Goal: Complete application form: Complete application form

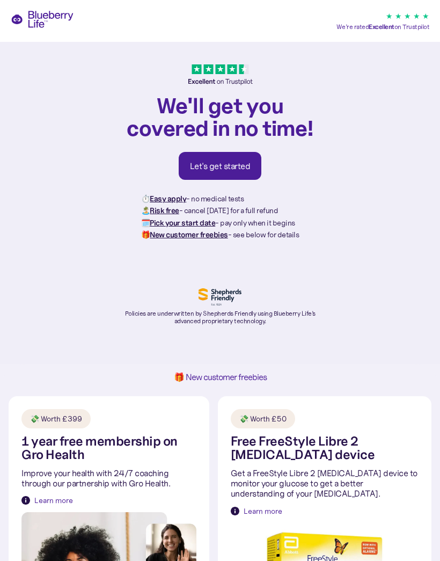
click at [234, 168] on div "Let's get started" at bounding box center [220, 165] width 61 height 11
click at [218, 170] on div "Let's get started" at bounding box center [220, 165] width 61 height 11
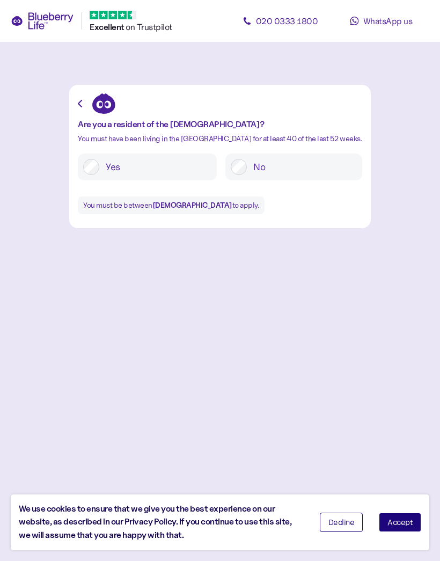
click at [413, 528] on button "Accept" at bounding box center [400, 521] width 42 height 19
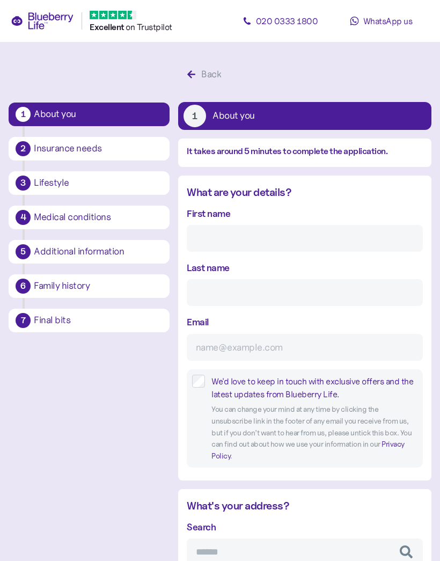
scroll to position [20, 0]
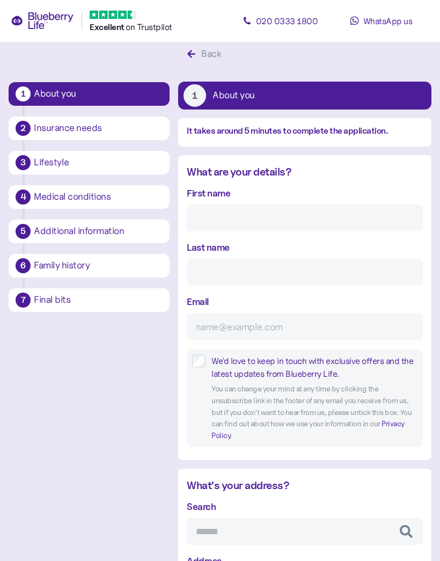
click at [248, 214] on input "First name" at bounding box center [305, 218] width 236 height 27
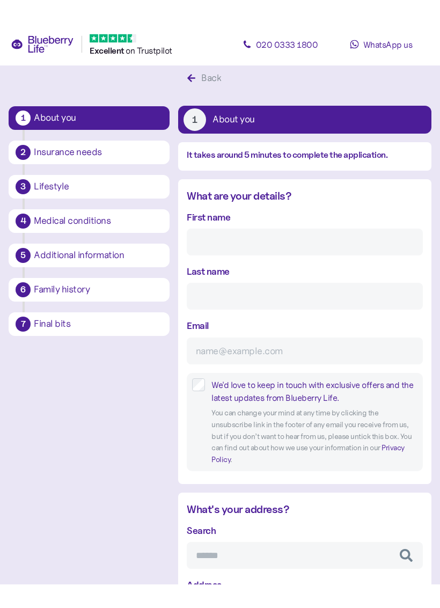
scroll to position [20, 0]
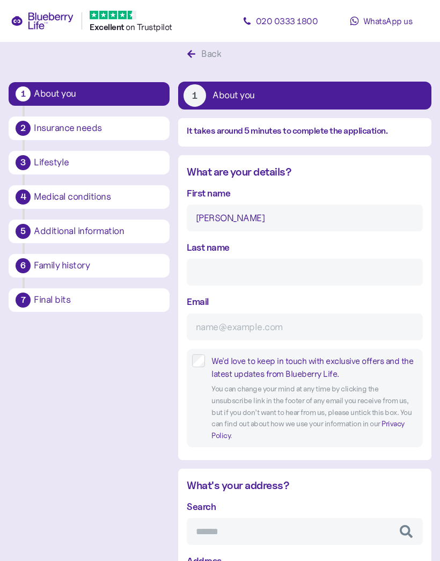
type input "Suzannah"
click at [236, 271] on input "Last name" at bounding box center [305, 272] width 236 height 27
type input "Allen"
click at [253, 322] on input "Email" at bounding box center [305, 326] width 236 height 27
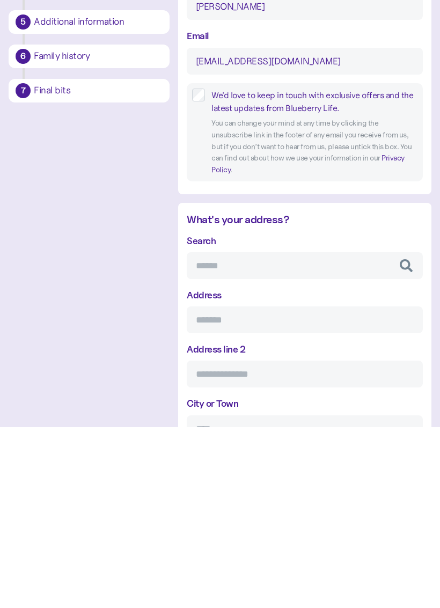
scroll to position [113, 0]
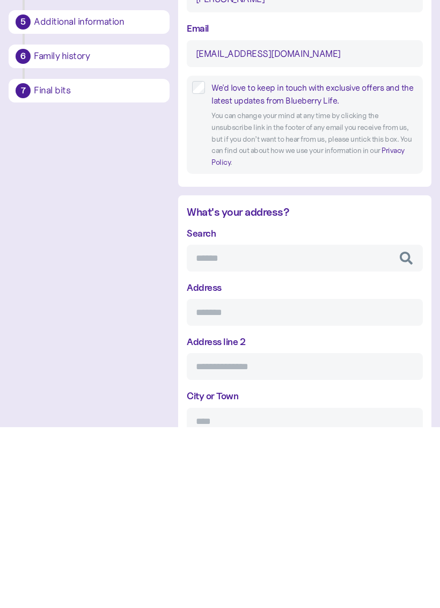
type input "Suzia128@gmail.com"
click at [271, 425] on input "Search" at bounding box center [305, 438] width 236 height 27
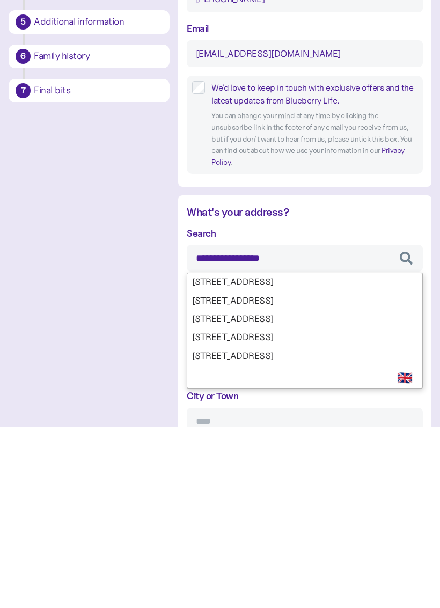
type input "**********"
click at [303, 407] on div "**********" at bounding box center [305, 566] width 236 height 318
type input "**********"
type input "*********"
type input "**********"
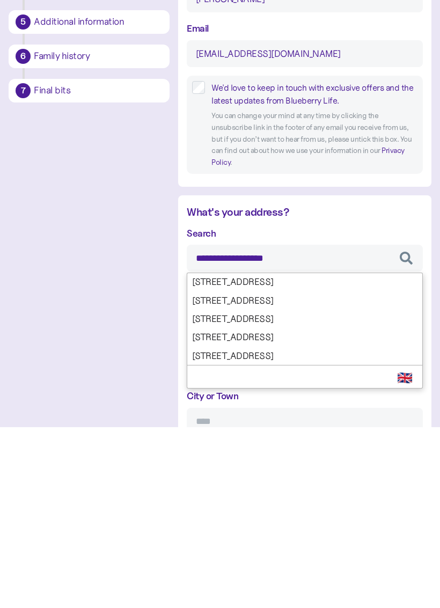
type input "*******"
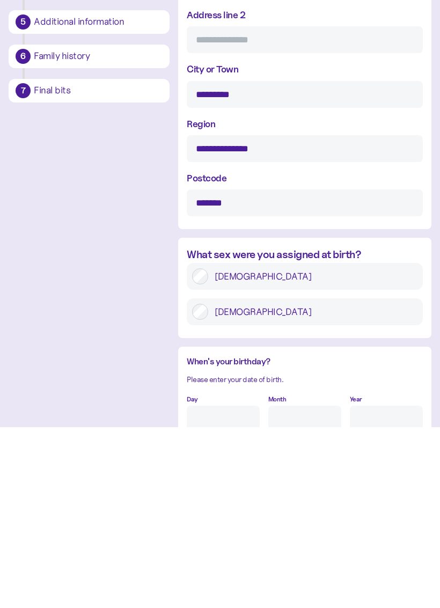
scroll to position [441, 0]
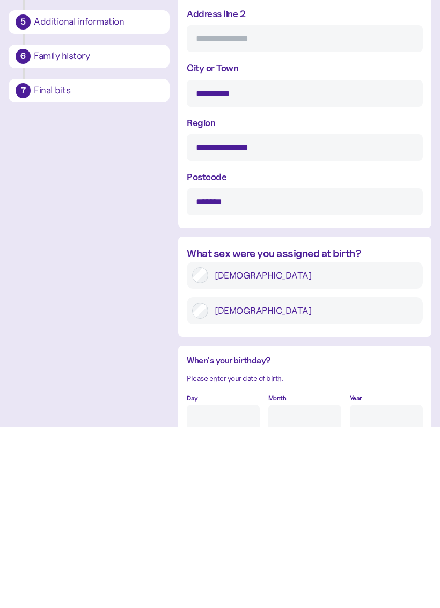
type input "**********"
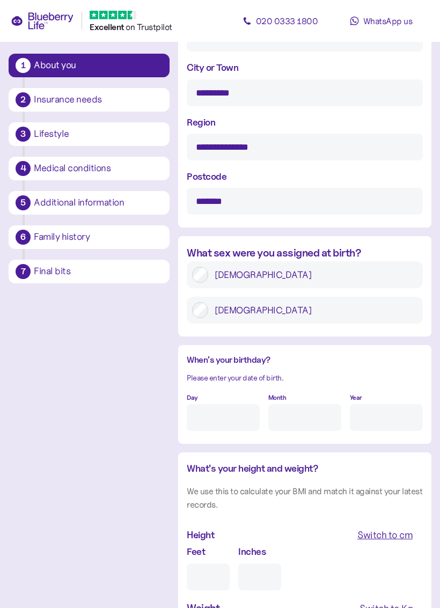
click at [219, 404] on input "Day" at bounding box center [223, 417] width 73 height 27
type input "£"
type input "24"
click at [300, 405] on input "Month" at bounding box center [304, 418] width 73 height 27
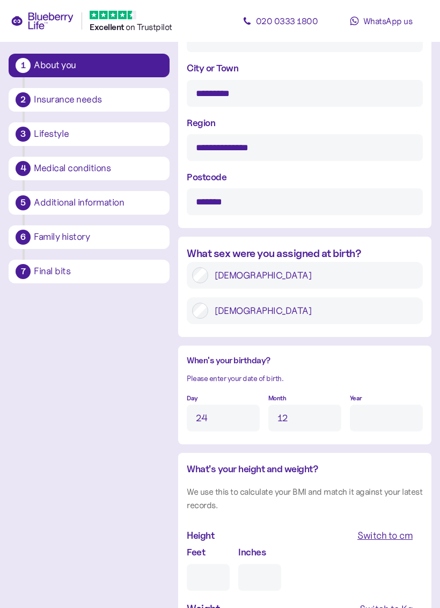
type input "12"
click at [370, 405] on input "Year" at bounding box center [386, 418] width 73 height 27
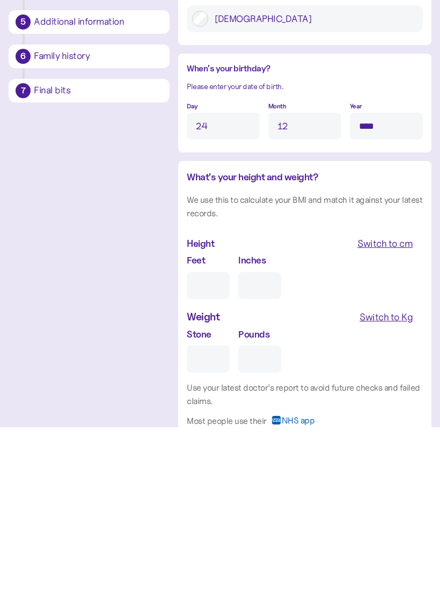
scroll to position [734, 0]
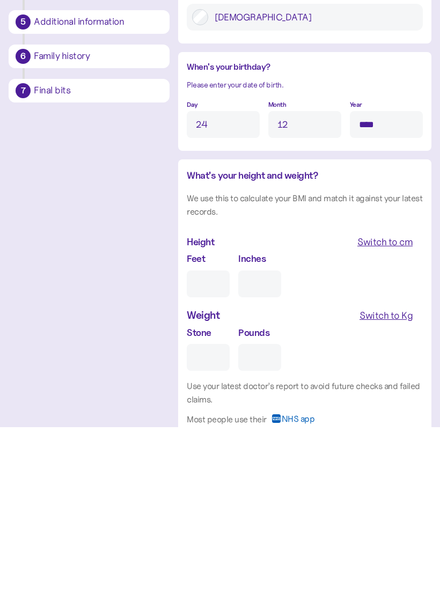
type input "****"
click at [207, 451] on input "Feet" at bounding box center [208, 464] width 43 height 27
click at [384, 413] on span "Switch to cm" at bounding box center [384, 422] width 55 height 18
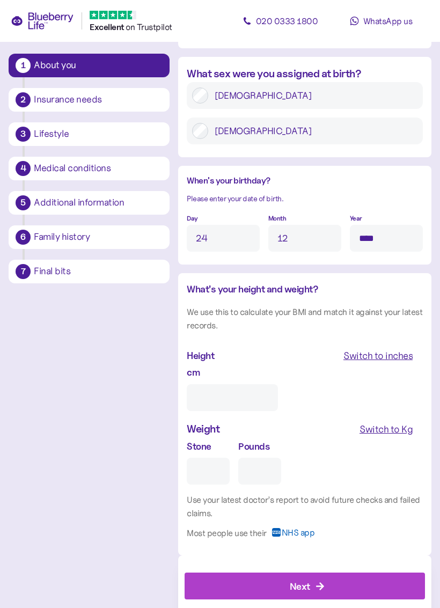
click at [254, 384] on input "cm" at bounding box center [232, 397] width 91 height 27
click at [390, 348] on div "Switch to inches" at bounding box center [377, 355] width 69 height 15
click at [380, 348] on div "Switch to cm" at bounding box center [384, 355] width 55 height 15
type input "***"
click at [212, 458] on input "Stone" at bounding box center [208, 471] width 43 height 27
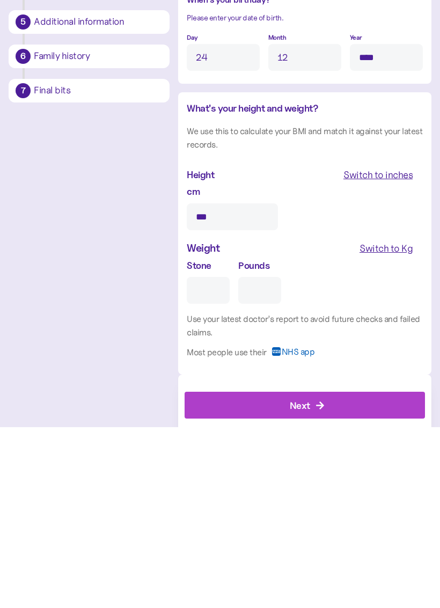
click at [385, 420] on button "Switch to Kg" at bounding box center [386, 429] width 74 height 19
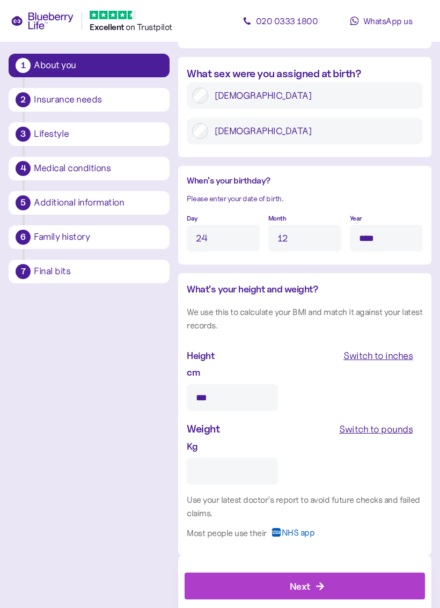
click at [237, 458] on input "Kg" at bounding box center [232, 471] width 91 height 27
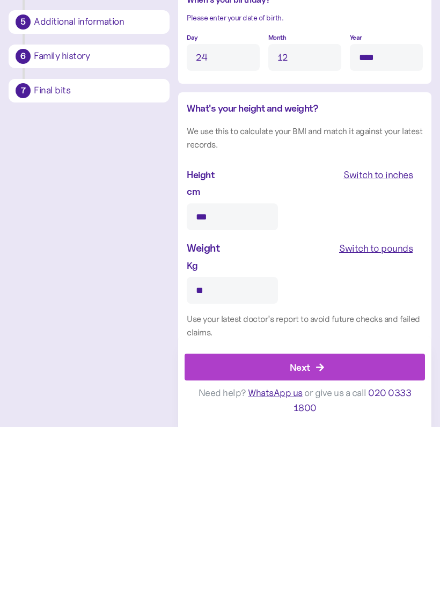
type input "**"
click at [366, 535] on div "Next" at bounding box center [307, 548] width 216 height 26
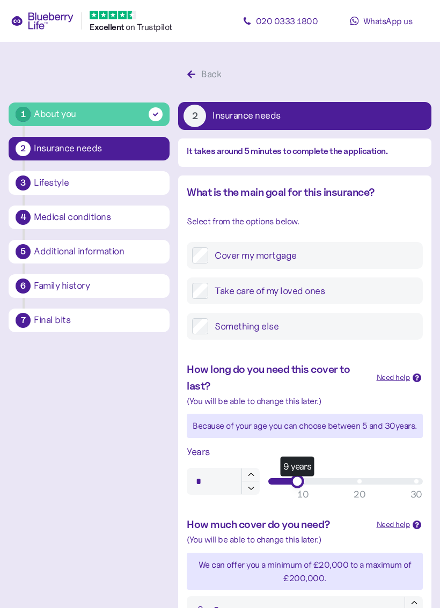
type input "**"
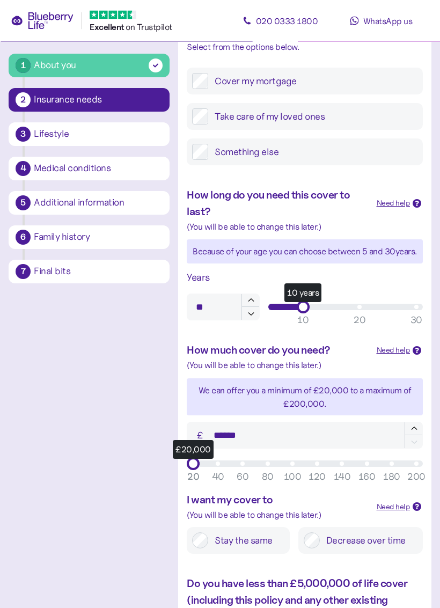
scroll to position [174, 0]
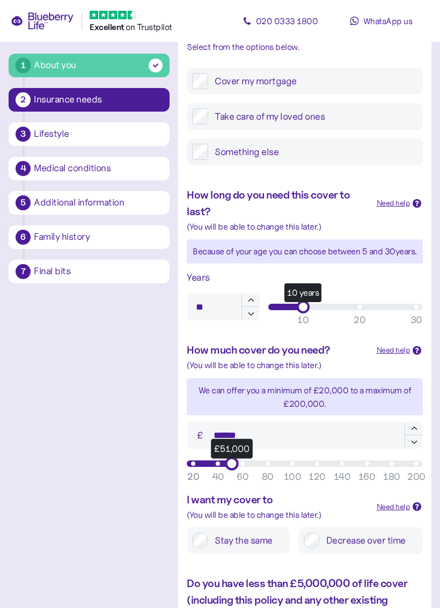
type input "******"
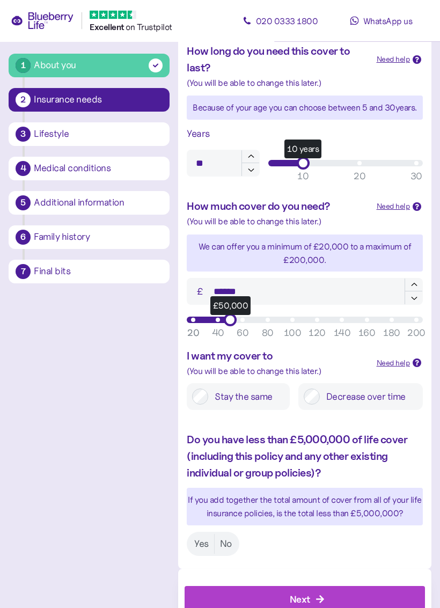
scroll to position [318, 0]
click at [204, 540] on label "Yes" at bounding box center [201, 544] width 25 height 20
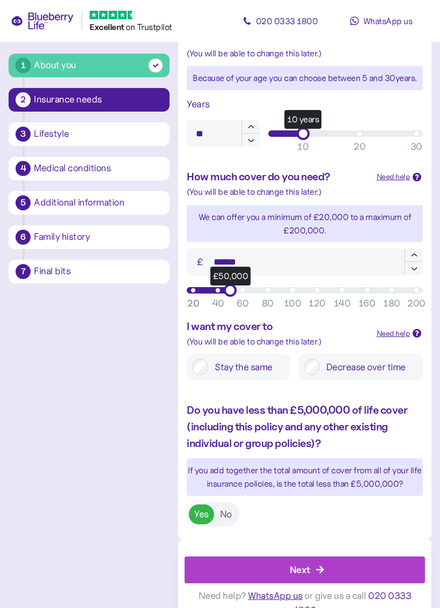
scroll to position [364, 0]
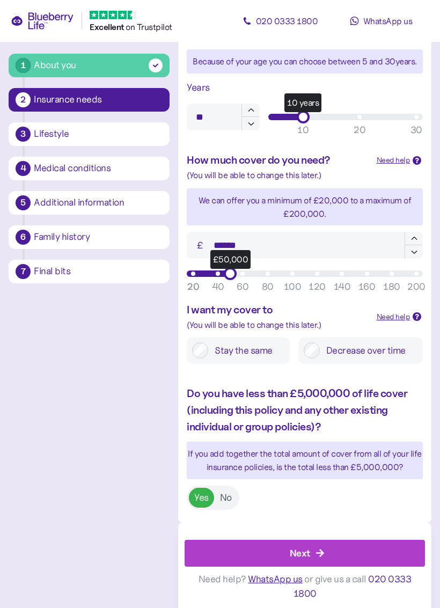
click at [250, 556] on div "Next" at bounding box center [307, 553] width 216 height 26
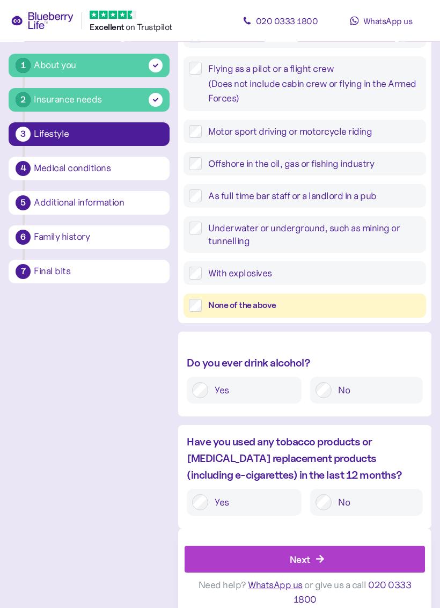
scroll to position [276, 0]
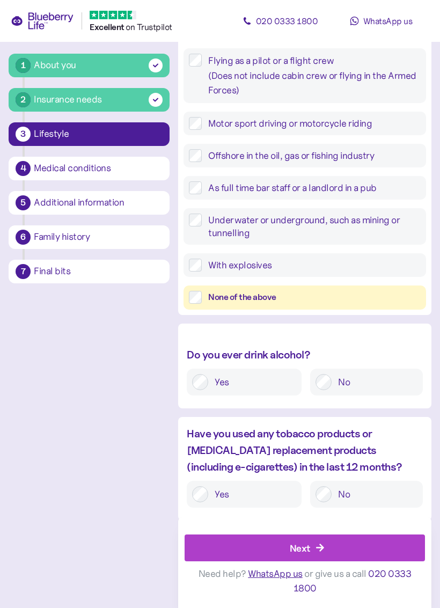
click at [284, 544] on div "Next" at bounding box center [307, 548] width 216 height 26
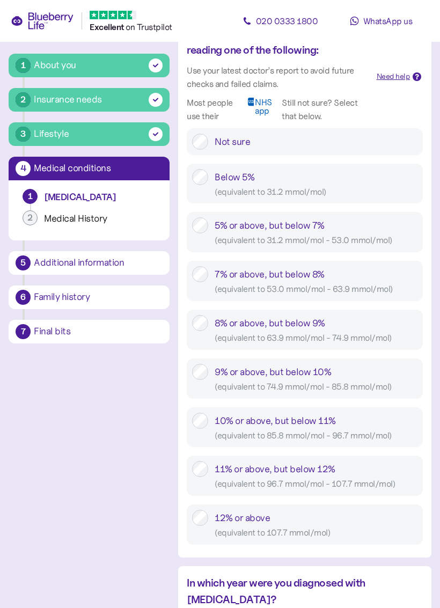
scroll to position [462, 0]
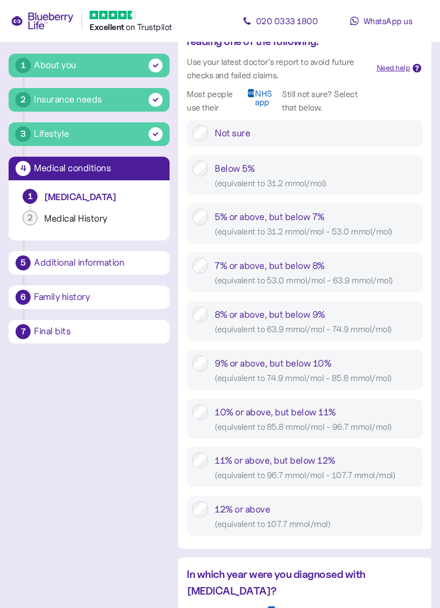
click at [140, 522] on div "1 About you 2 Insurance needs 3 Lifestyle 4 Medical conditions 1 Diabetes 2 Med…" at bounding box center [220, 533] width 423 height 1865
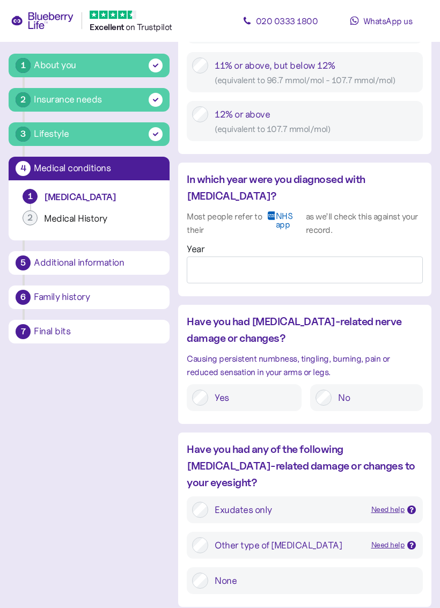
scroll to position [848, 0]
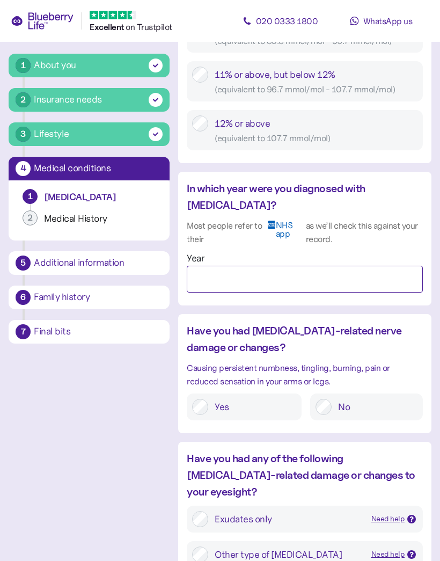
click at [234, 266] on input "Year" at bounding box center [305, 279] width 236 height 27
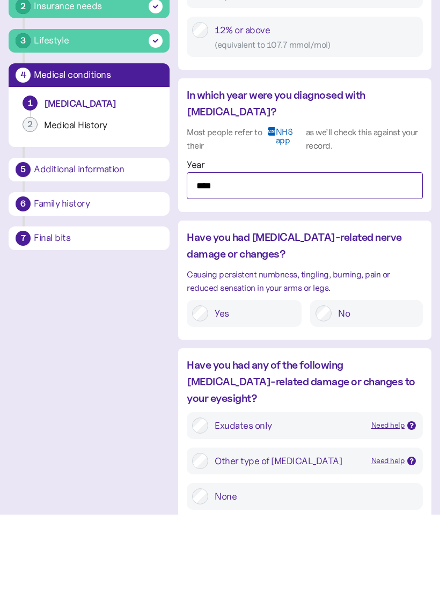
type input "****"
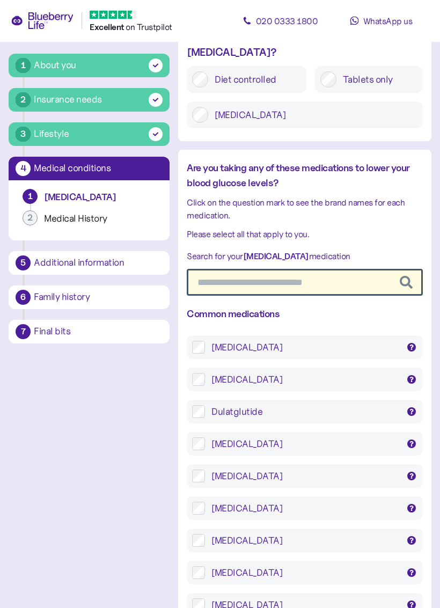
scroll to position [1698, 0]
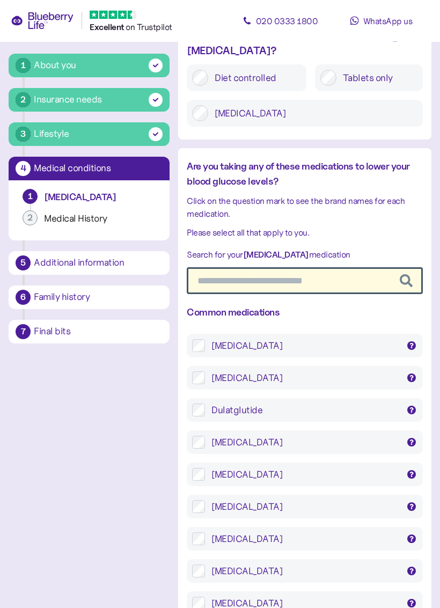
click at [408, 438] on div at bounding box center [411, 442] width 9 height 9
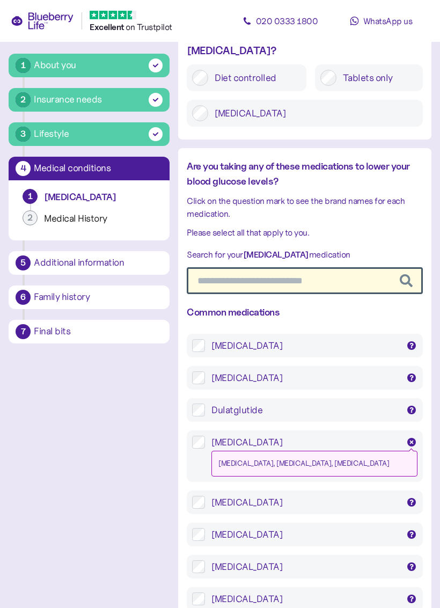
click at [409, 439] on icon at bounding box center [411, 441] width 5 height 5
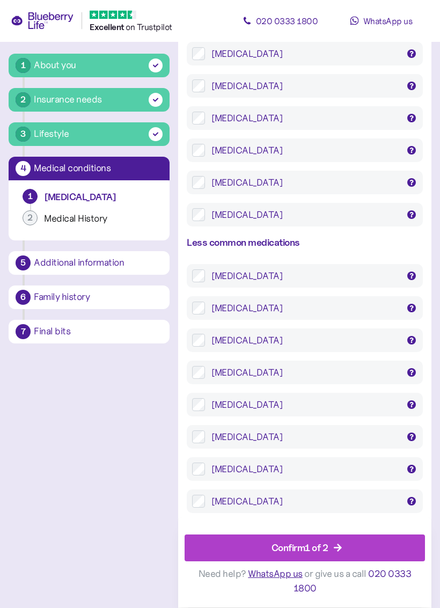
scroll to position [2193, 0]
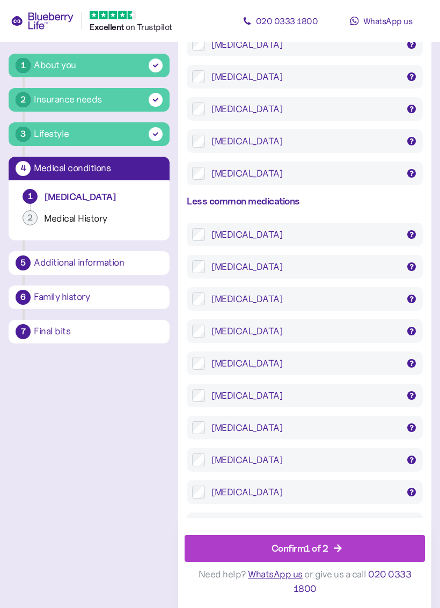
click at [349, 542] on div "Confirm 1 of 2" at bounding box center [307, 548] width 216 height 26
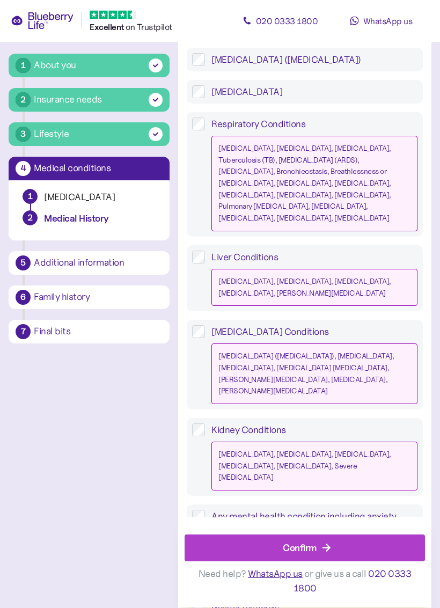
scroll to position [1114, 0]
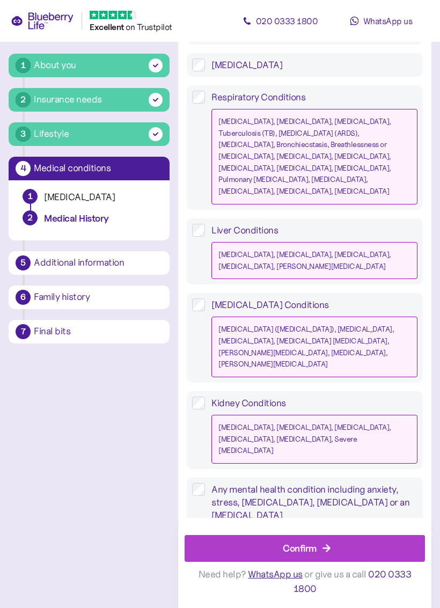
click at [230, 544] on div "Confirm" at bounding box center [307, 548] width 216 height 26
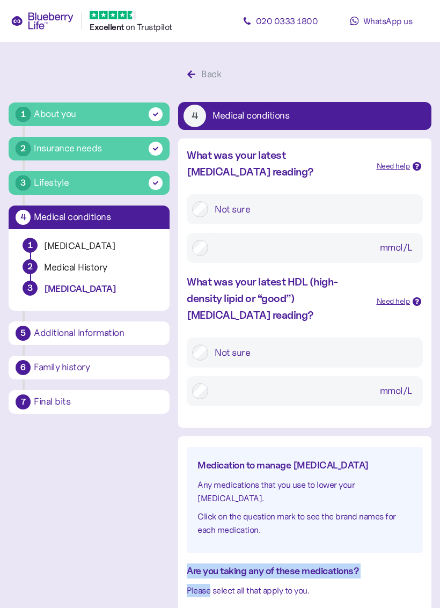
click at [399, 167] on div "Need help" at bounding box center [394, 166] width 34 height 12
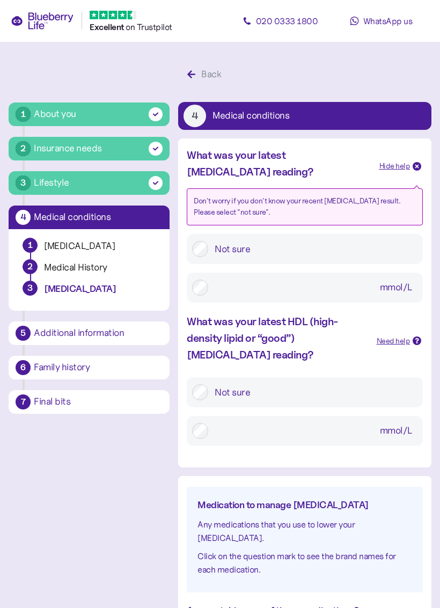
click at [407, 171] on div "Hide help" at bounding box center [394, 166] width 31 height 12
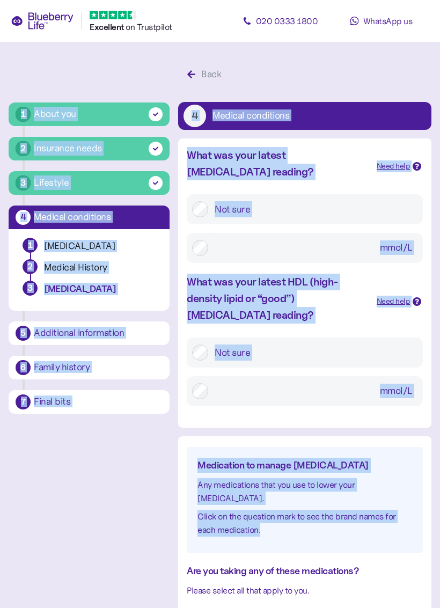
click at [382, 75] on div "Back 4 Medical conditions What was your latest Cholesterol reading? Need help N…" at bounding box center [304, 544] width 253 height 962
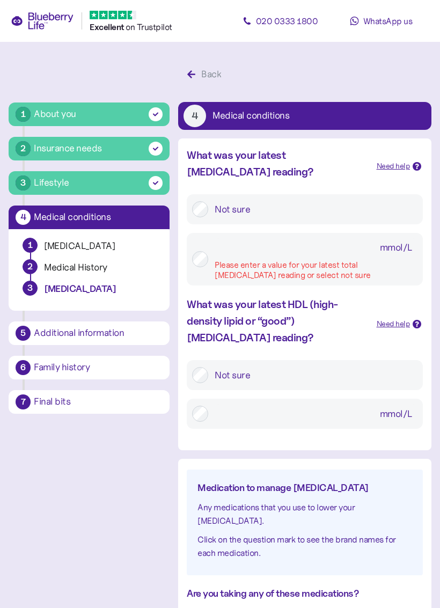
click at [268, 255] on input "mmol/L Please enter a value for your latest total cholesterol reading or select…" at bounding box center [316, 247] width 203 height 19
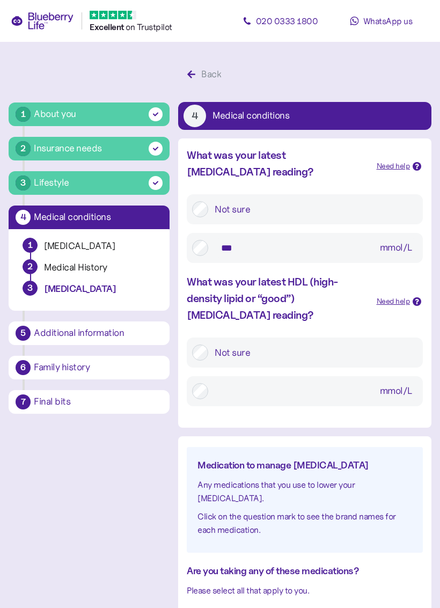
type input "***"
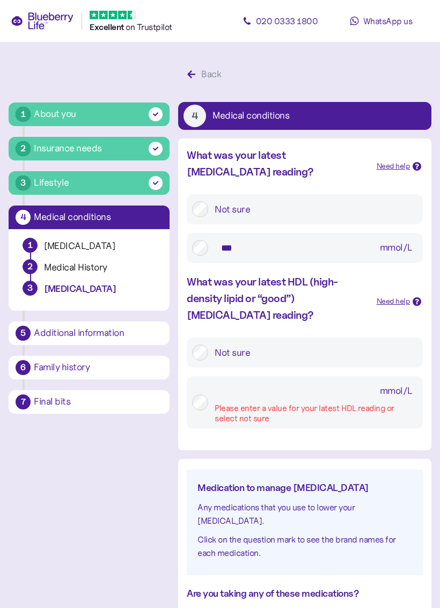
click at [253, 395] on input "mmol/L Please enter a value for your latest HDL reading or select not sure" at bounding box center [316, 390] width 203 height 19
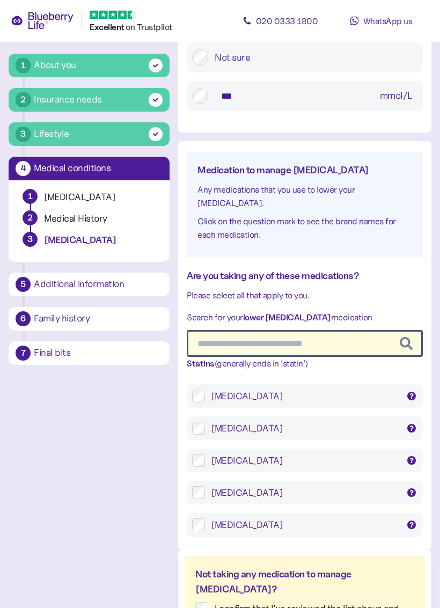
scroll to position [295, 0]
type input "***"
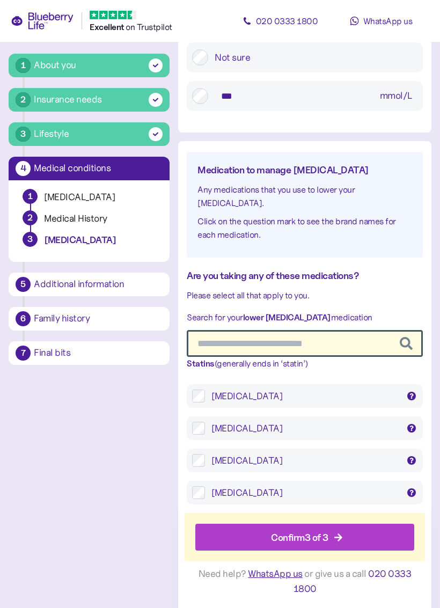
scroll to position [321, 0]
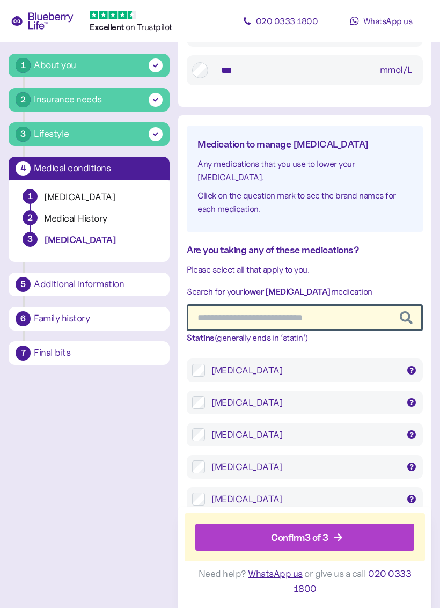
click at [347, 538] on div "Confirm 3 of 3" at bounding box center [307, 537] width 195 height 26
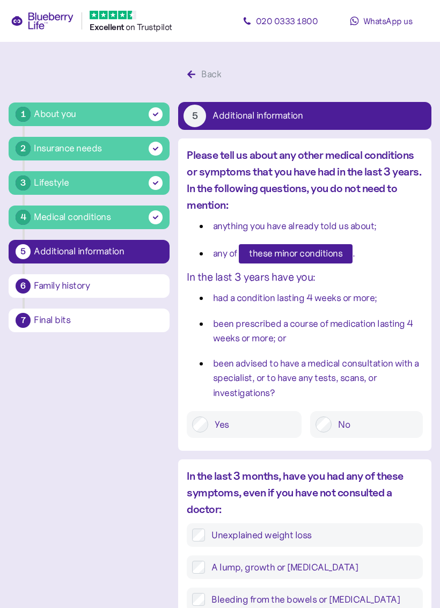
click at [309, 253] on span "these minor conditions" at bounding box center [295, 254] width 93 height 18
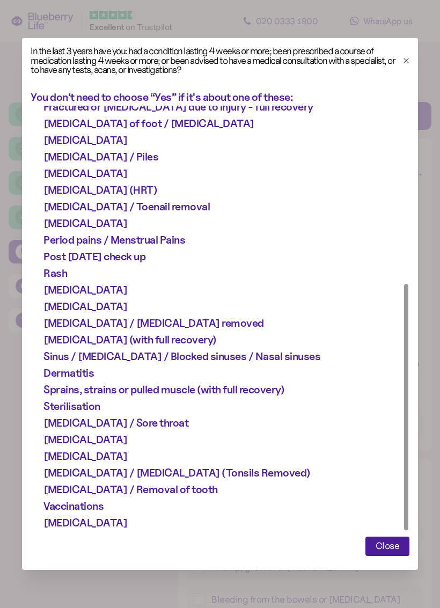
scroll to position [306, 0]
click at [401, 63] on button "button" at bounding box center [406, 61] width 12 height 12
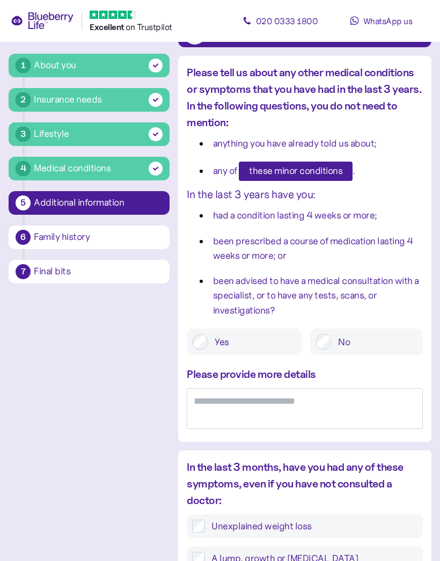
scroll to position [83, 0]
click at [222, 398] on textarea at bounding box center [305, 408] width 236 height 41
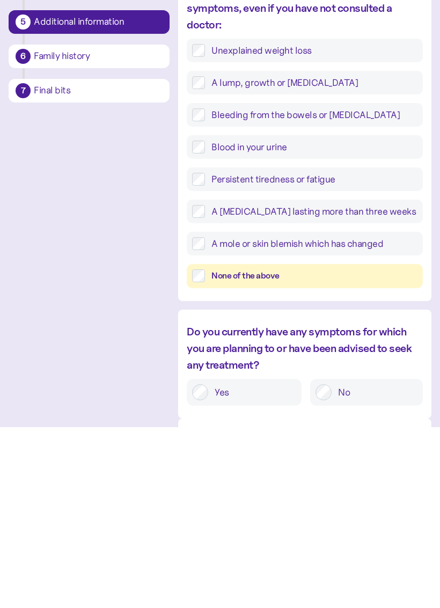
scroll to position [378, 0]
type textarea "**********"
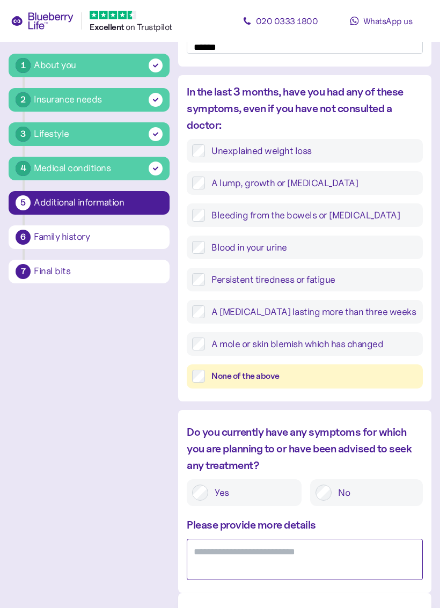
click at [256, 548] on textarea at bounding box center [305, 559] width 236 height 41
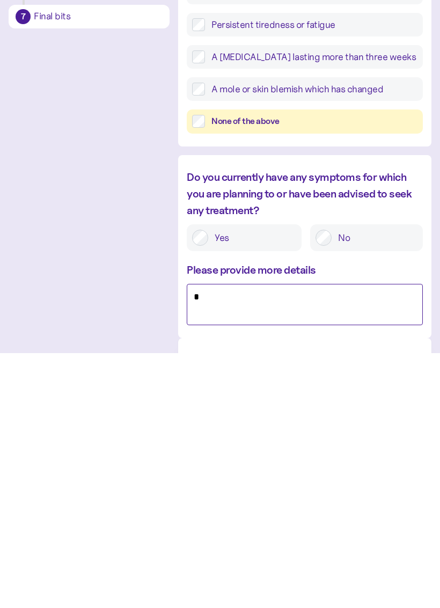
scroll to position [532, 0]
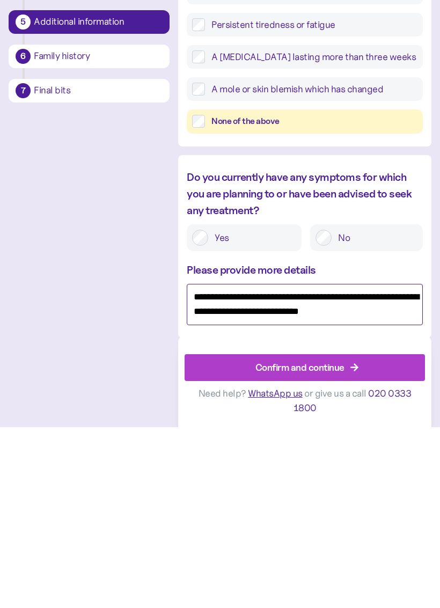
type textarea "**********"
click at [390, 535] on div "Confirm and continue" at bounding box center [307, 548] width 216 height 26
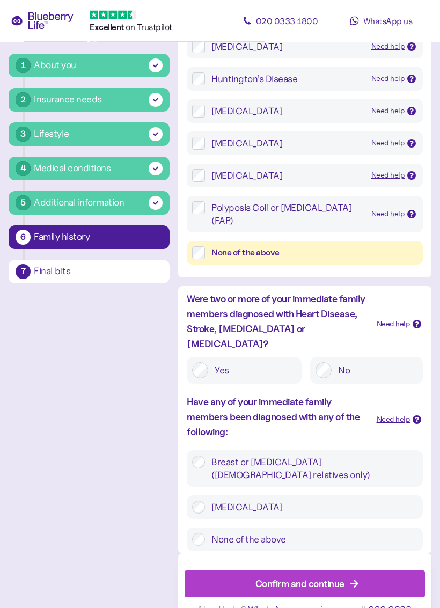
scroll to position [198, 0]
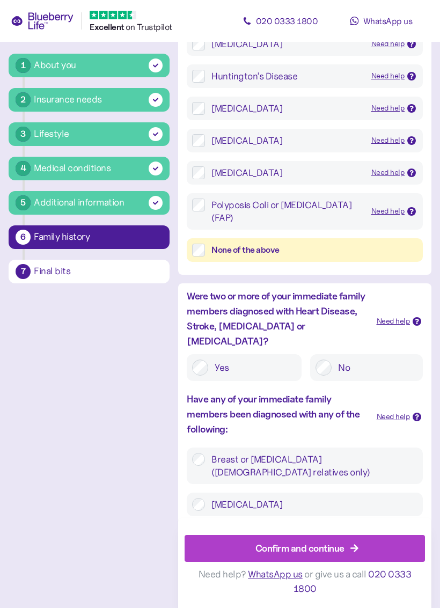
click at [313, 553] on div "Confirm and continue" at bounding box center [299, 548] width 89 height 14
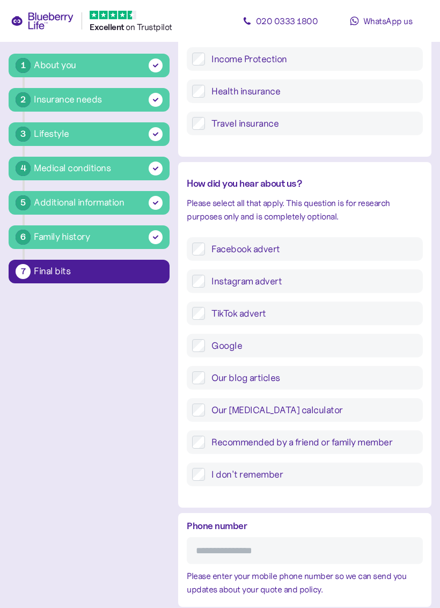
scroll to position [232, 0]
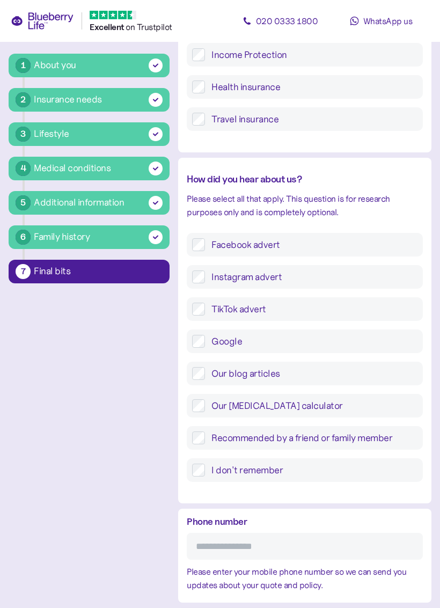
click at [206, 241] on label "Facebook advert" at bounding box center [311, 244] width 212 height 13
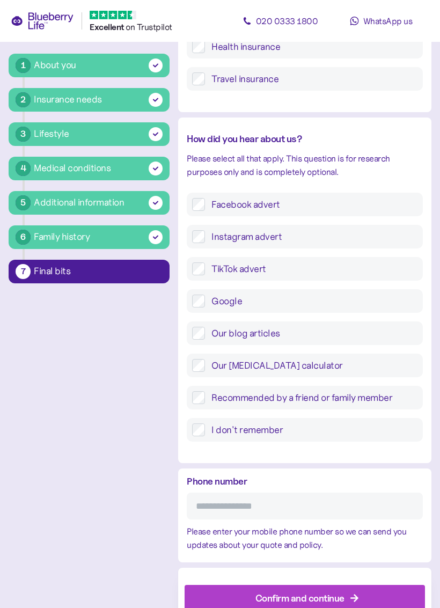
scroll to position [318, 0]
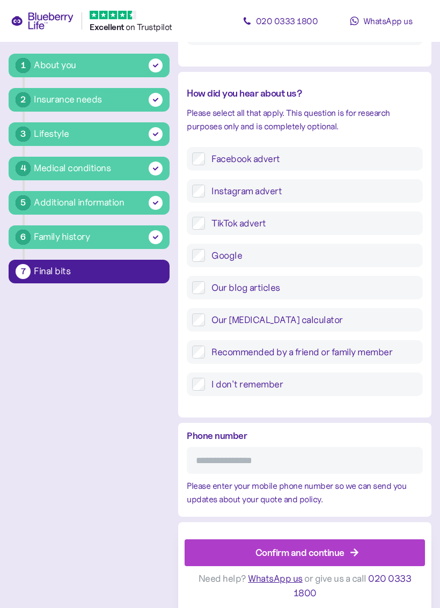
click at [315, 454] on input "Phone number" at bounding box center [305, 460] width 236 height 27
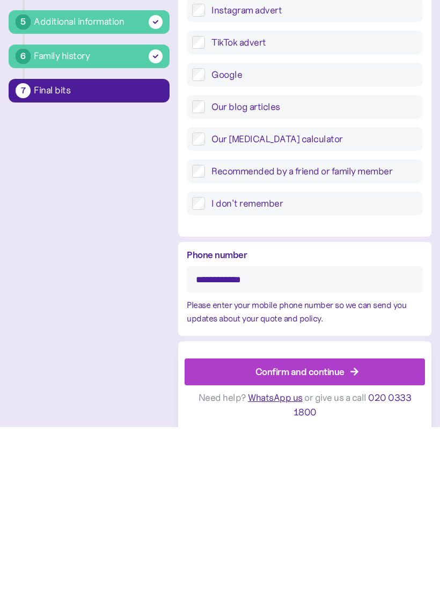
type input "**********"
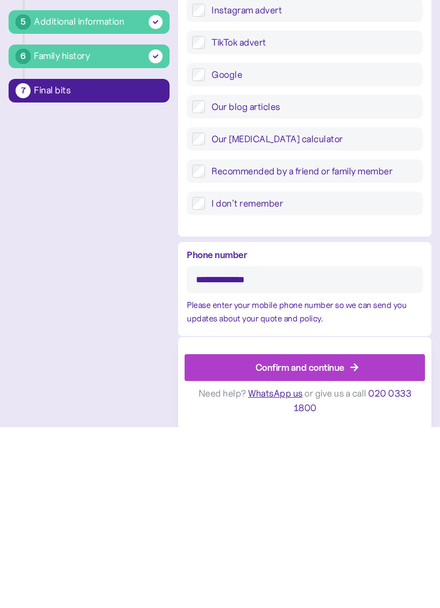
click at [343, 541] on div "Confirm and continue" at bounding box center [299, 548] width 89 height 14
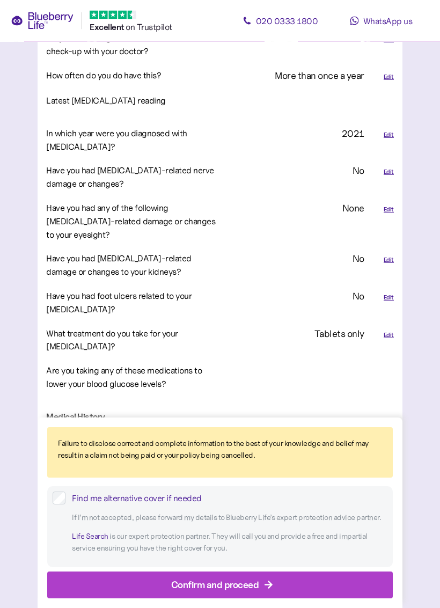
scroll to position [1305, 0]
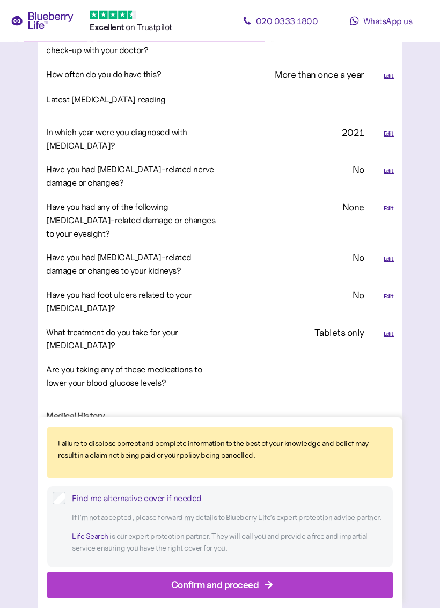
click at [385, 330] on div "Edit" at bounding box center [389, 334] width 10 height 9
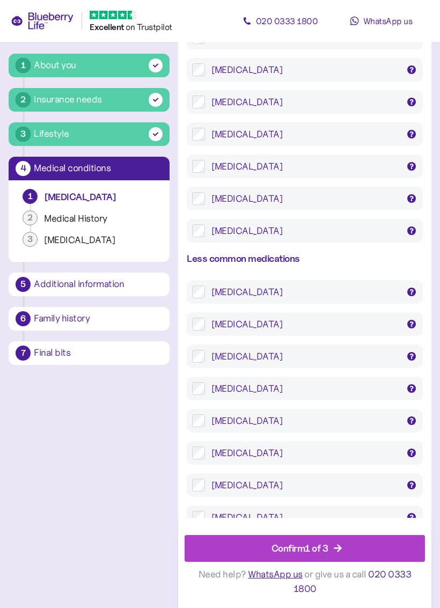
scroll to position [2193, 0]
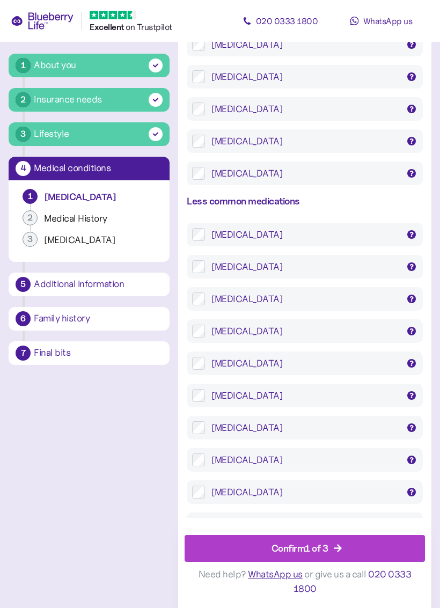
click at [361, 547] on div "Confirm 1 of 3" at bounding box center [307, 548] width 216 height 26
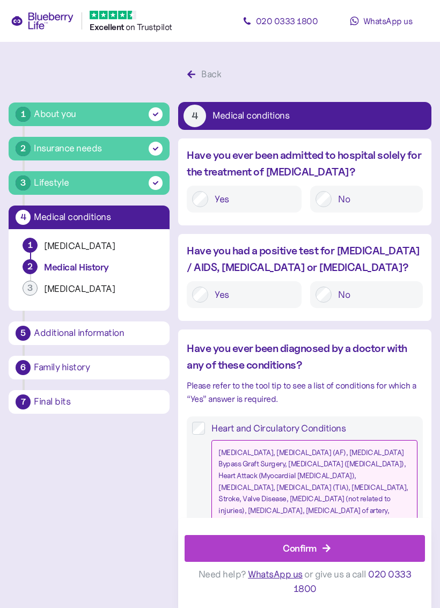
click at [207, 74] on div "Back" at bounding box center [211, 74] width 20 height 14
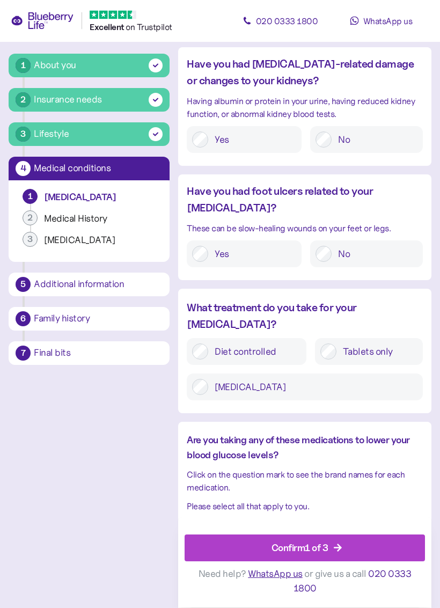
scroll to position [1431, 0]
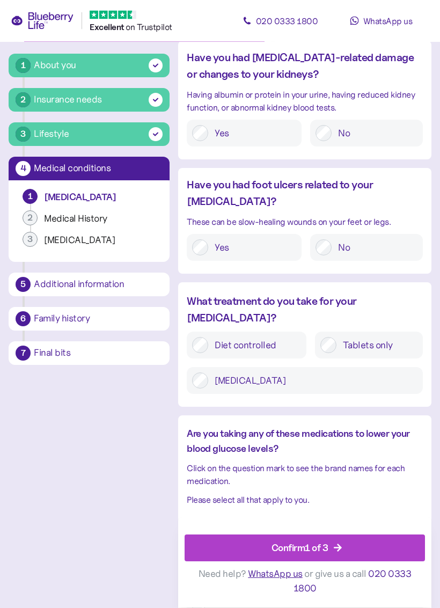
click at [209, 373] on label "Insulin" at bounding box center [312, 381] width 209 height 16
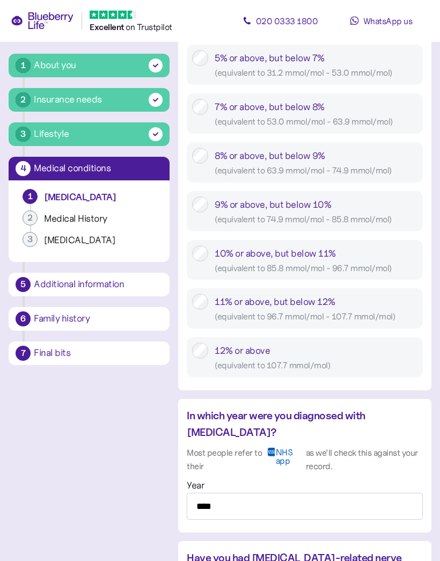
scroll to position [618, 0]
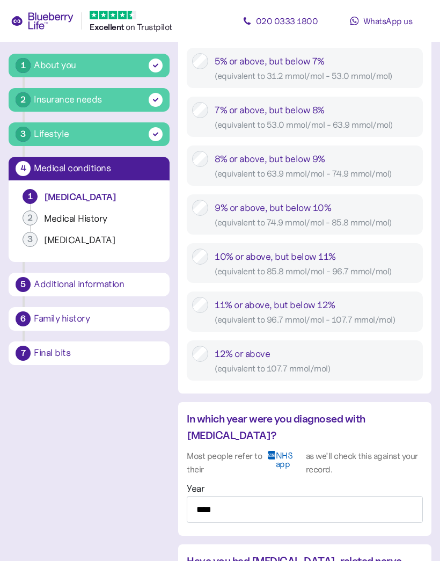
click at [55, 348] on div "Final bits" at bounding box center [98, 353] width 129 height 10
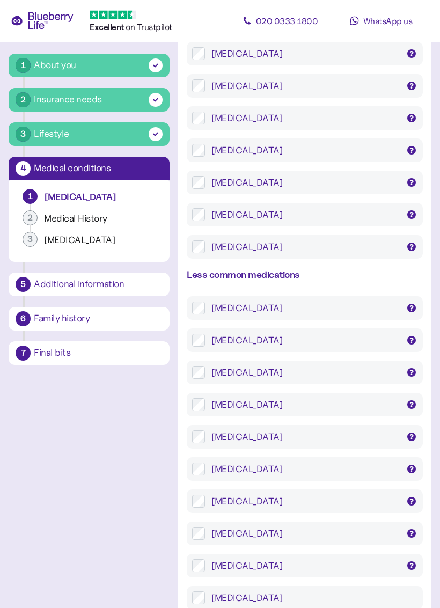
scroll to position [2193, 0]
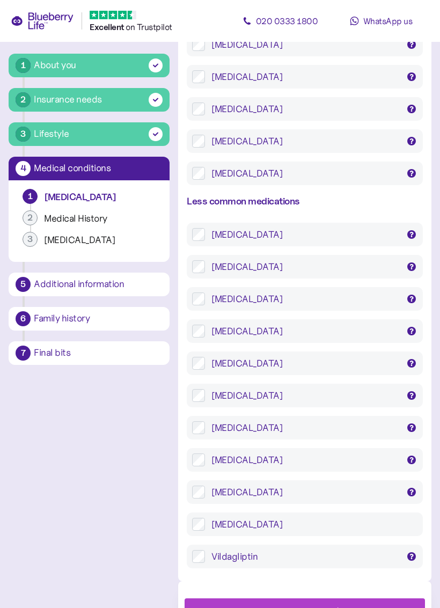
click at [294, 560] on div "Confirm 1 of 3" at bounding box center [300, 611] width 57 height 14
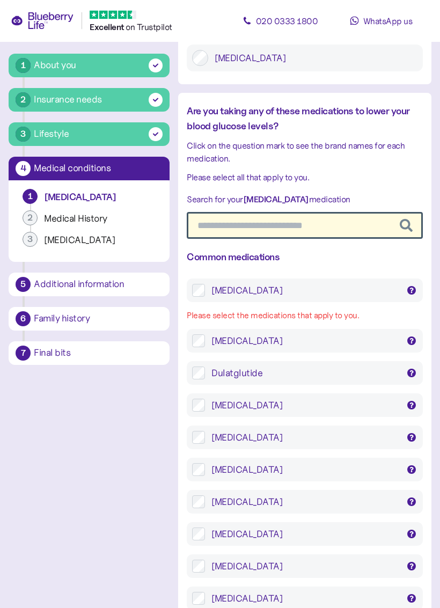
scroll to position [1754, 0]
click at [203, 393] on div "Empagliflozin" at bounding box center [305, 405] width 236 height 24
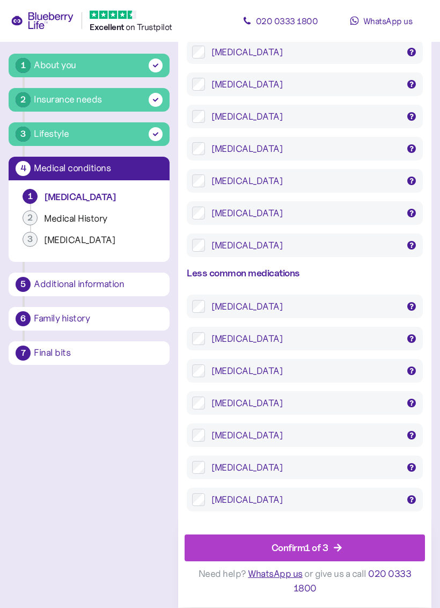
scroll to position [2125, 0]
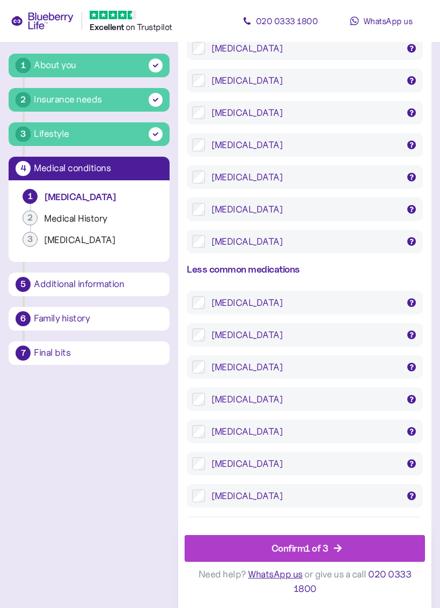
click at [321, 545] on div "Confirm 1 of 3" at bounding box center [300, 548] width 57 height 14
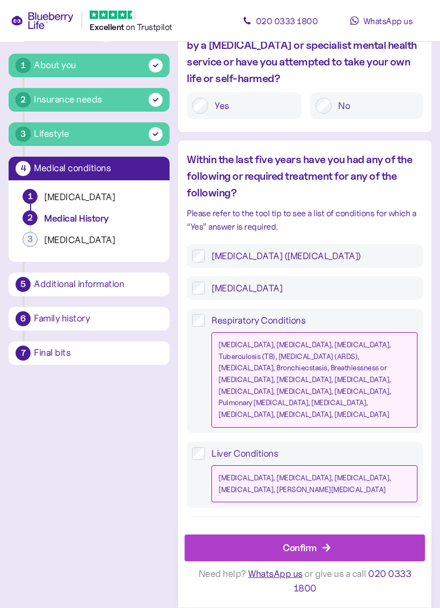
scroll to position [1114, 0]
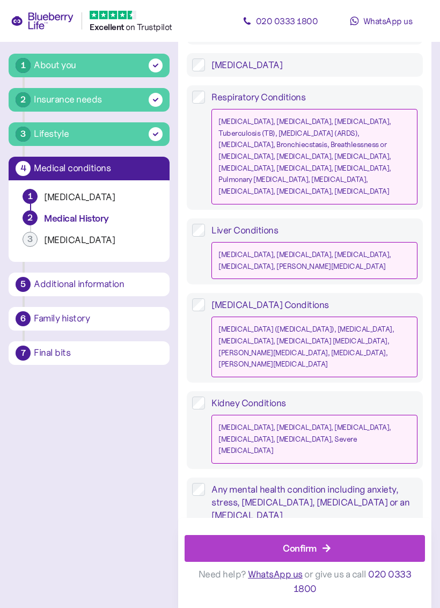
click at [306, 546] on div "Confirm" at bounding box center [300, 548] width 34 height 14
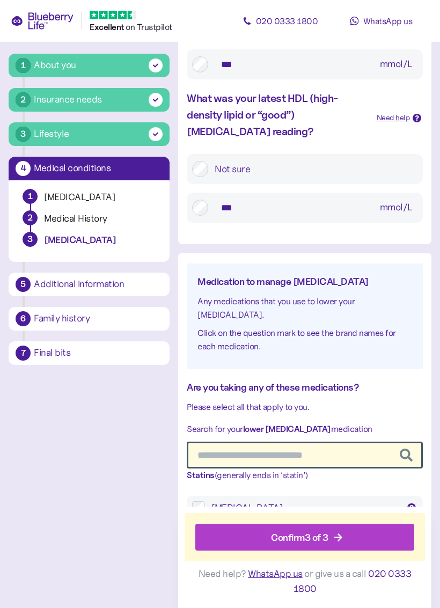
scroll to position [321, 0]
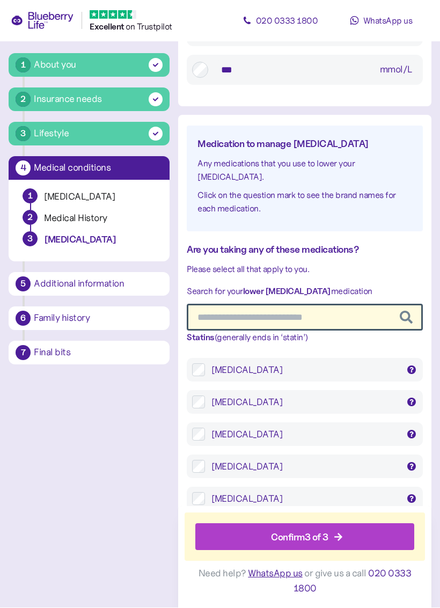
click at [305, 535] on div "Confirm 3 of 3" at bounding box center [299, 537] width 57 height 14
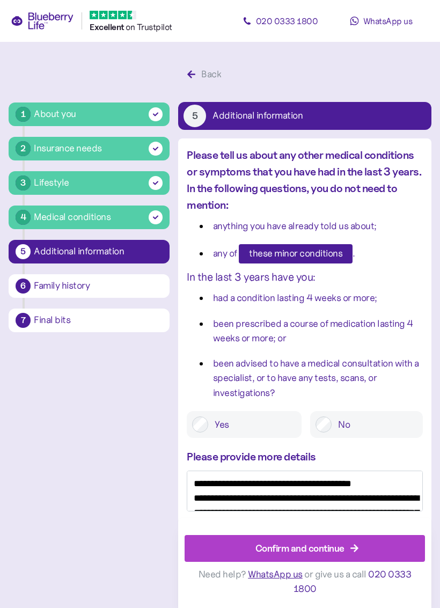
click at [309, 548] on div "Confirm and continue" at bounding box center [299, 548] width 89 height 14
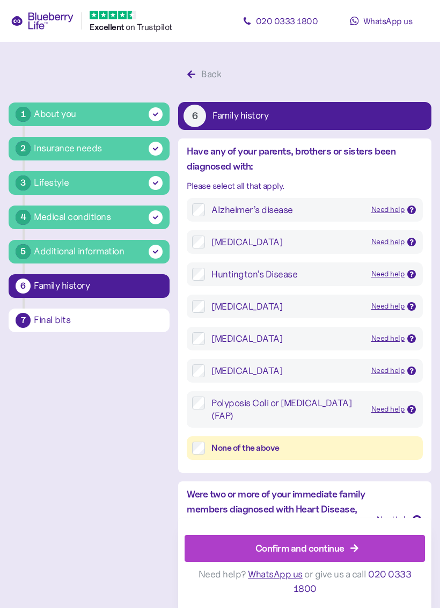
click at [309, 545] on div "Confirm and continue" at bounding box center [299, 548] width 89 height 14
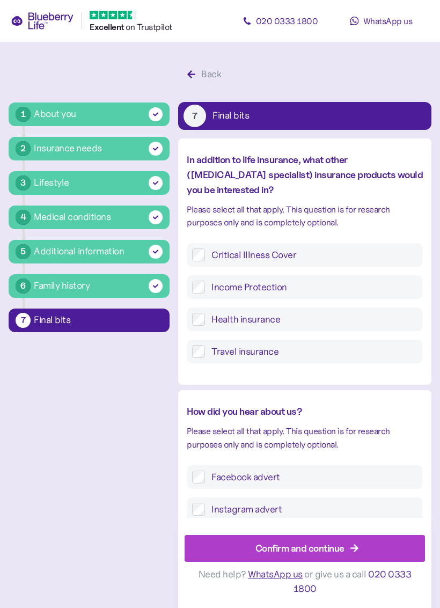
click at [312, 553] on div "Confirm and continue" at bounding box center [299, 548] width 89 height 14
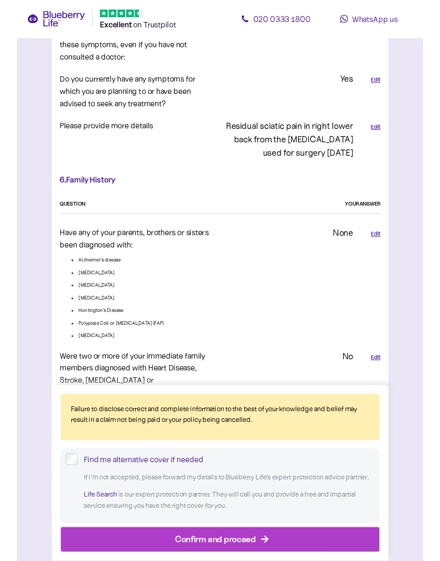
scroll to position [2488, 0]
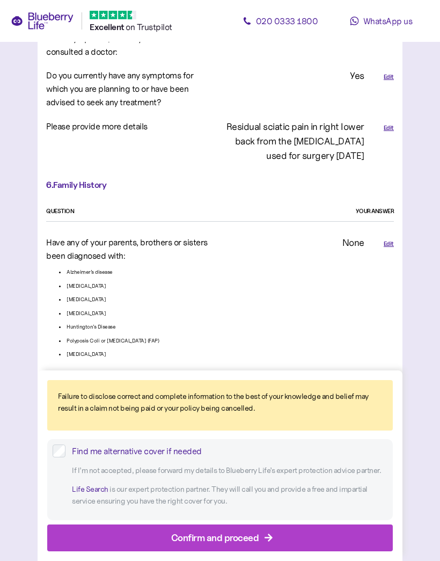
click at [291, 535] on div "Confirm and proceed" at bounding box center [222, 538] width 321 height 26
